Goal: Find specific page/section: Find specific page/section

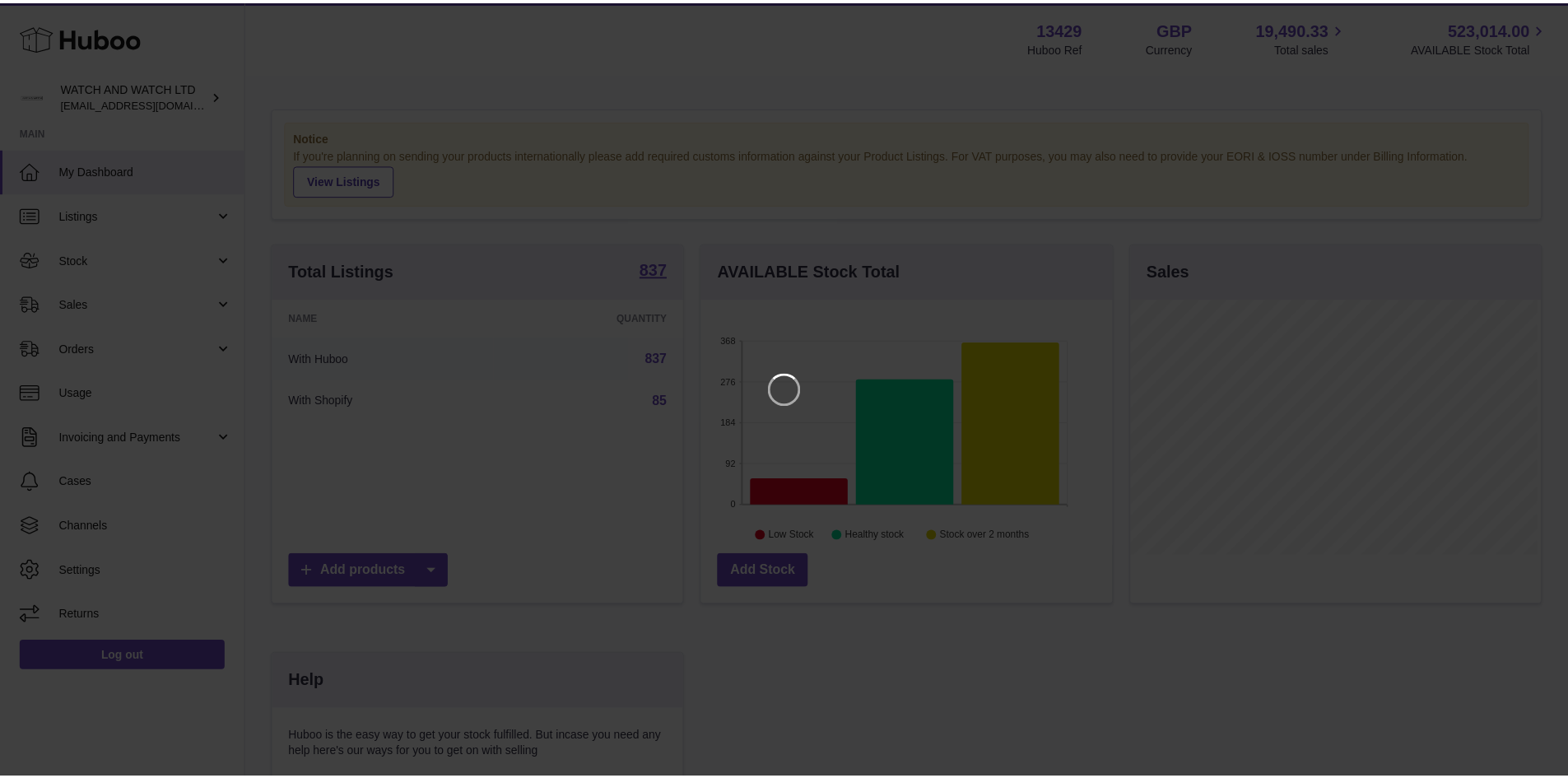
scroll to position [257, 415]
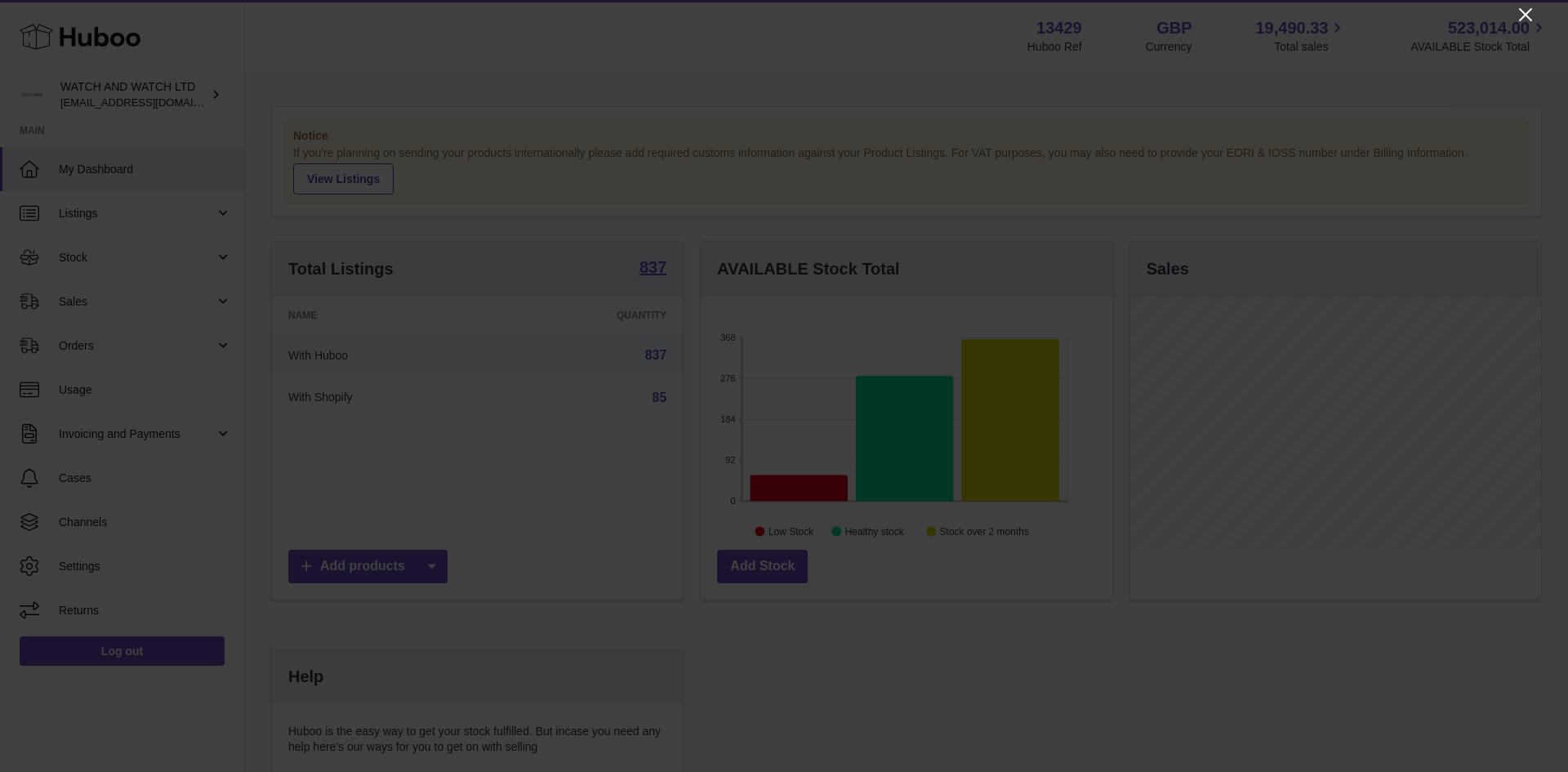
click at [1517, 13] on icon "Close" at bounding box center [1525, 14] width 20 height 20
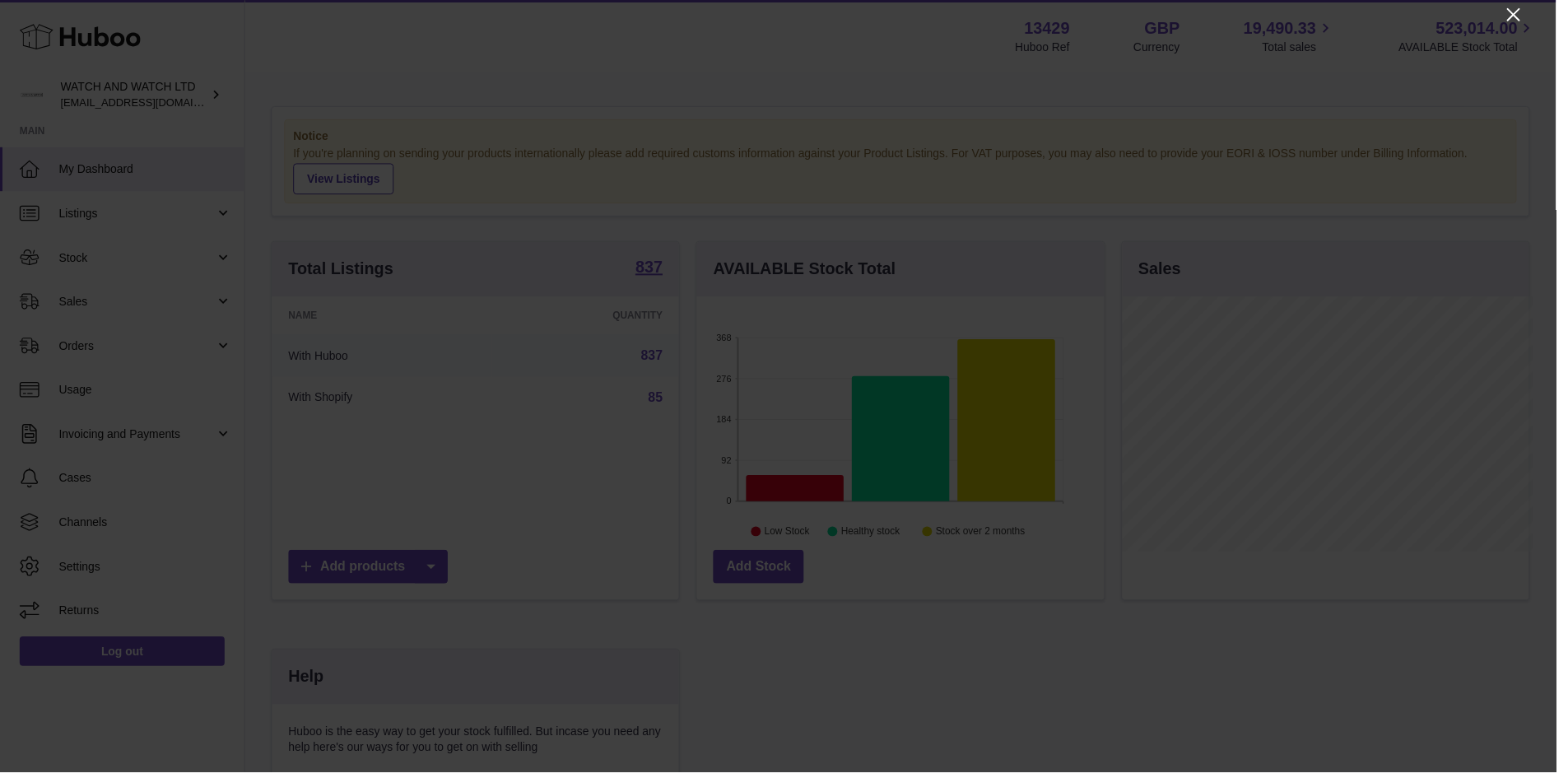
scroll to position [822874, 822724]
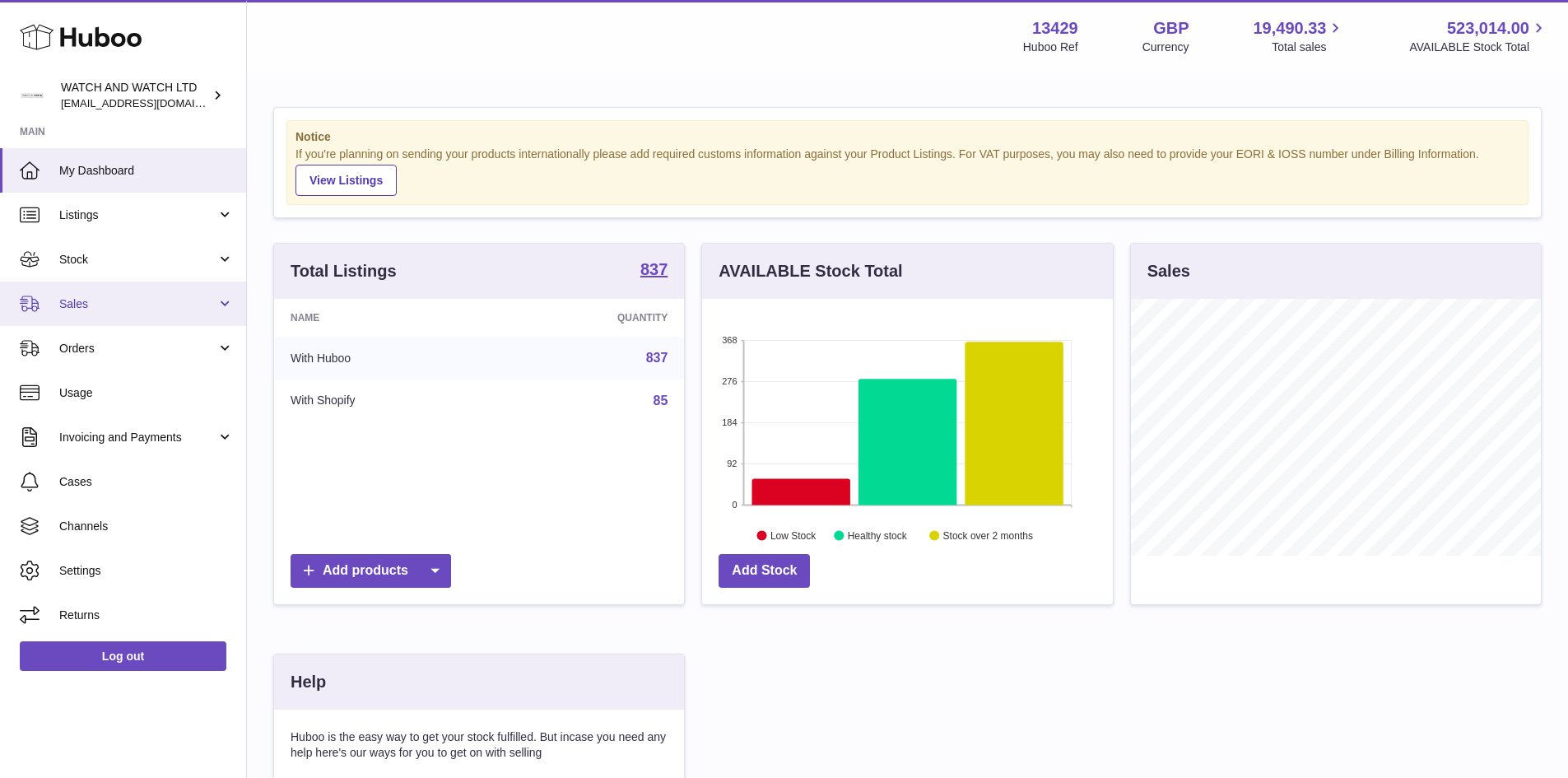
click at [82, 296] on span "Sales" at bounding box center [137, 304] width 157 height 15
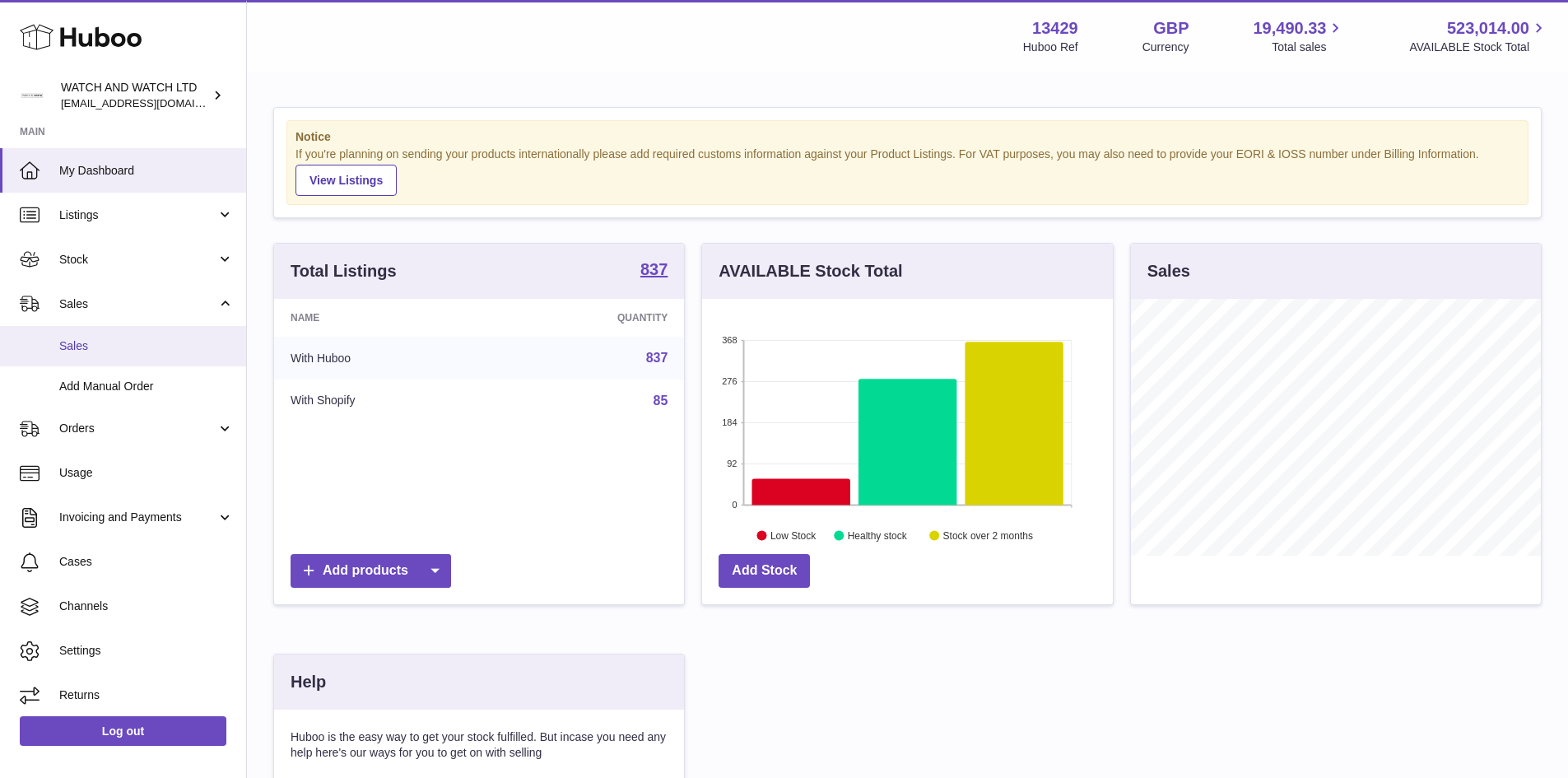
click at [99, 354] on link "Sales" at bounding box center [123, 345] width 246 height 40
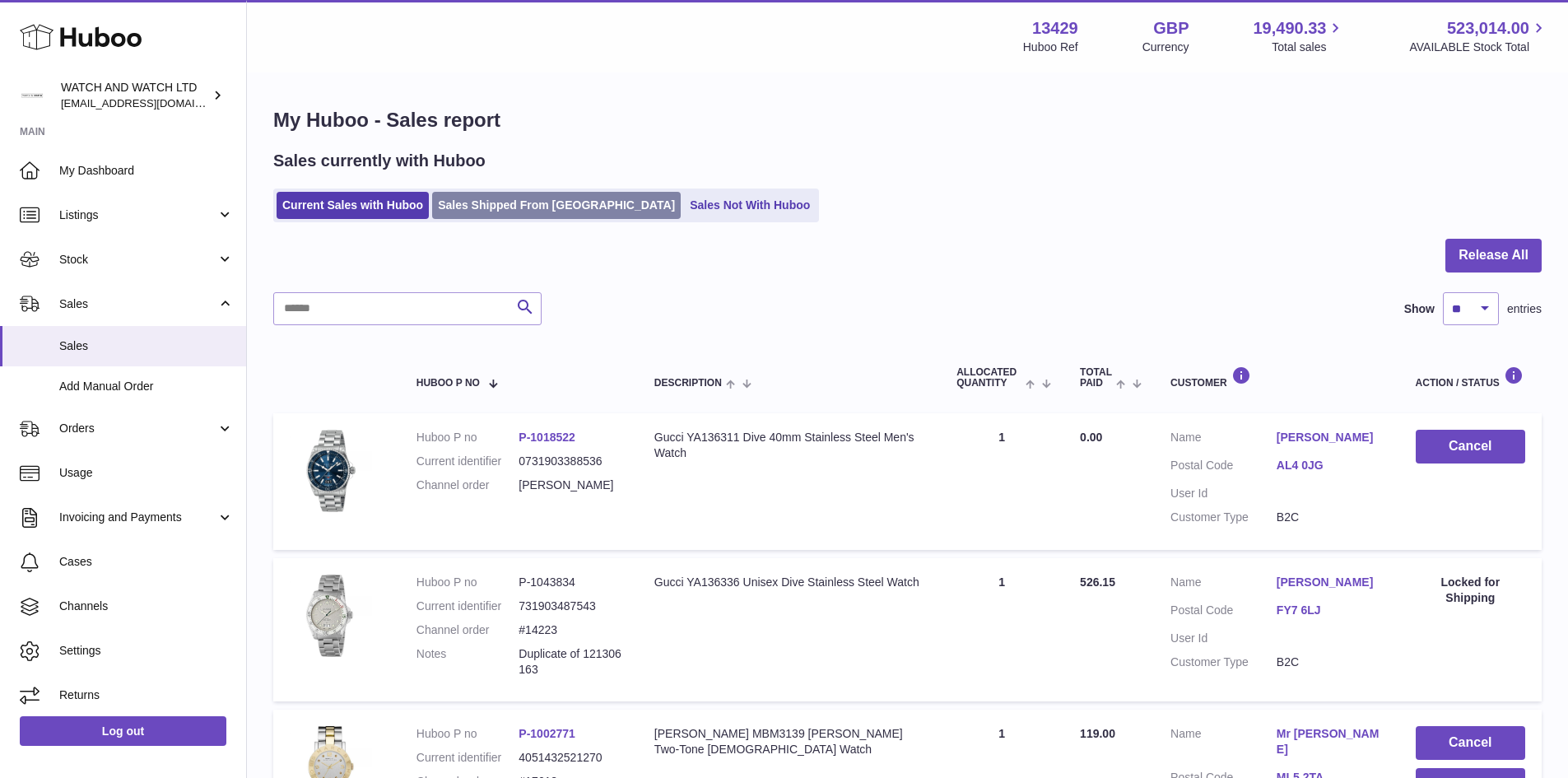
click at [559, 208] on link "Sales Shipped From [GEOGRAPHIC_DATA]" at bounding box center [556, 206] width 248 height 27
